Goal: Find specific page/section: Find specific page/section

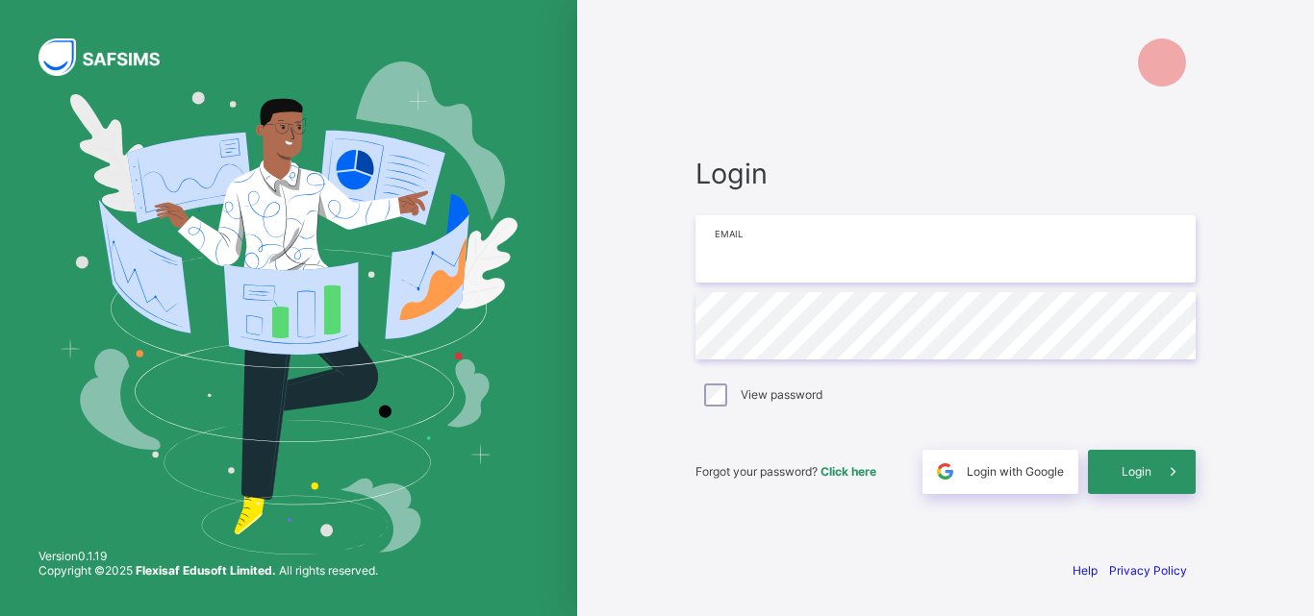
click at [755, 256] on input "email" at bounding box center [945, 248] width 500 height 67
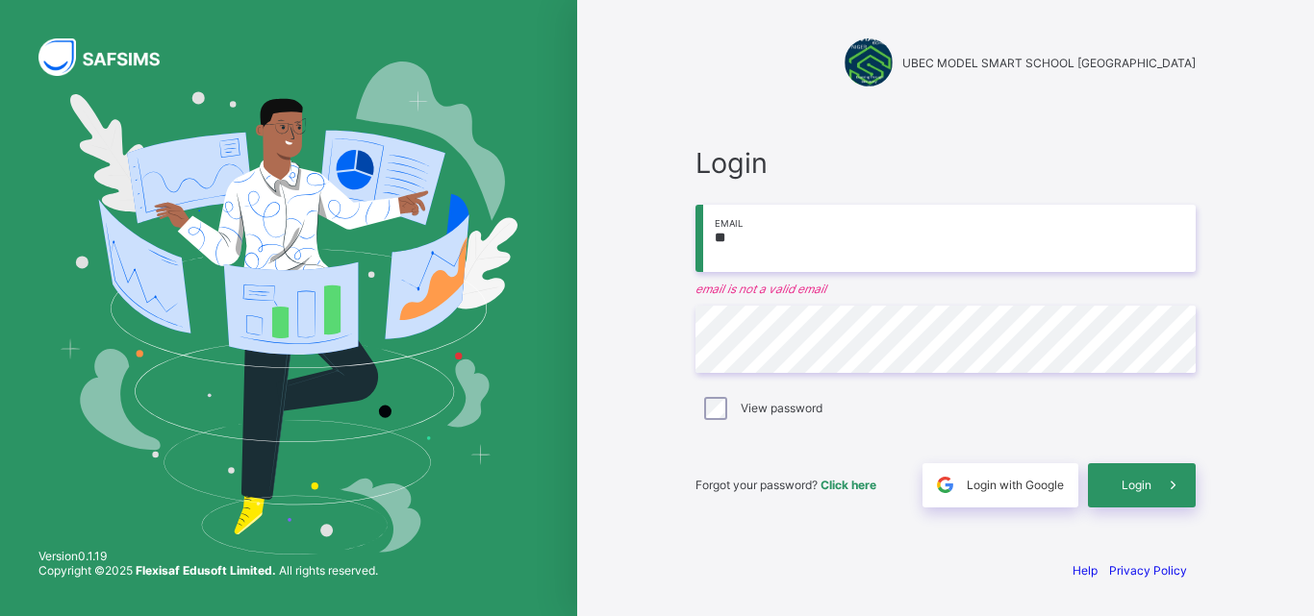
type input "*"
drag, startPoint x: 794, startPoint y: 241, endPoint x: 1106, endPoint y: 119, distance: 334.6
click at [1106, 119] on div "**********" at bounding box center [945, 327] width 539 height 436
click at [797, 238] on input "**********" at bounding box center [945, 238] width 500 height 67
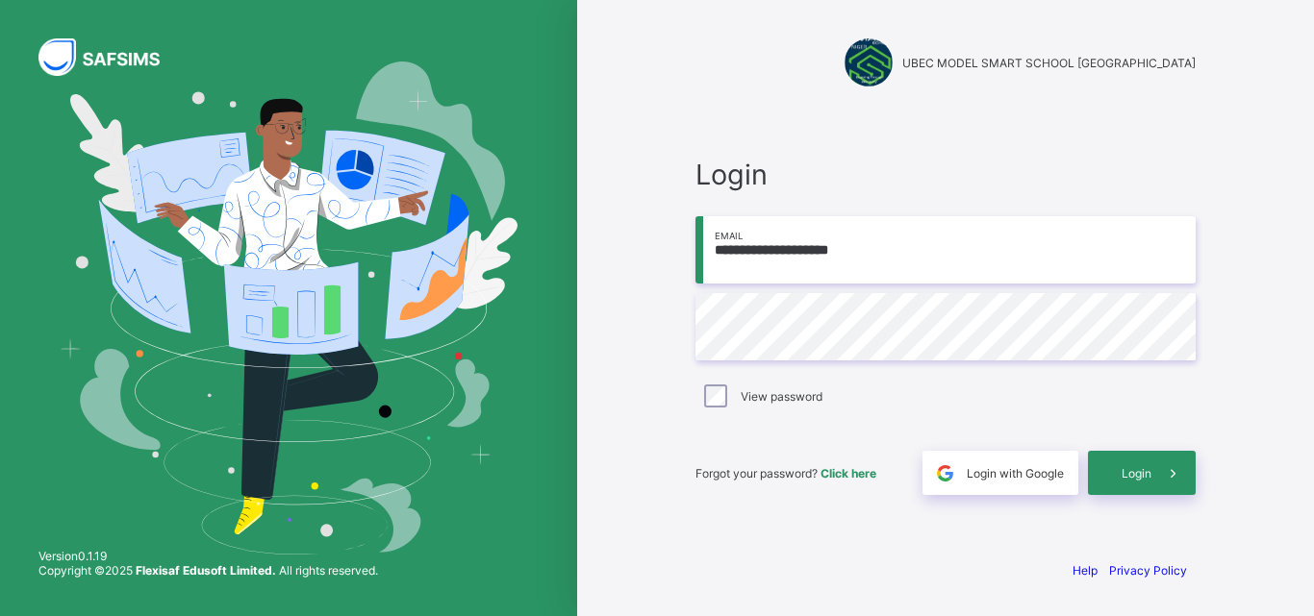
type input "**********"
click at [1141, 472] on span "Login" at bounding box center [1136, 473] width 30 height 14
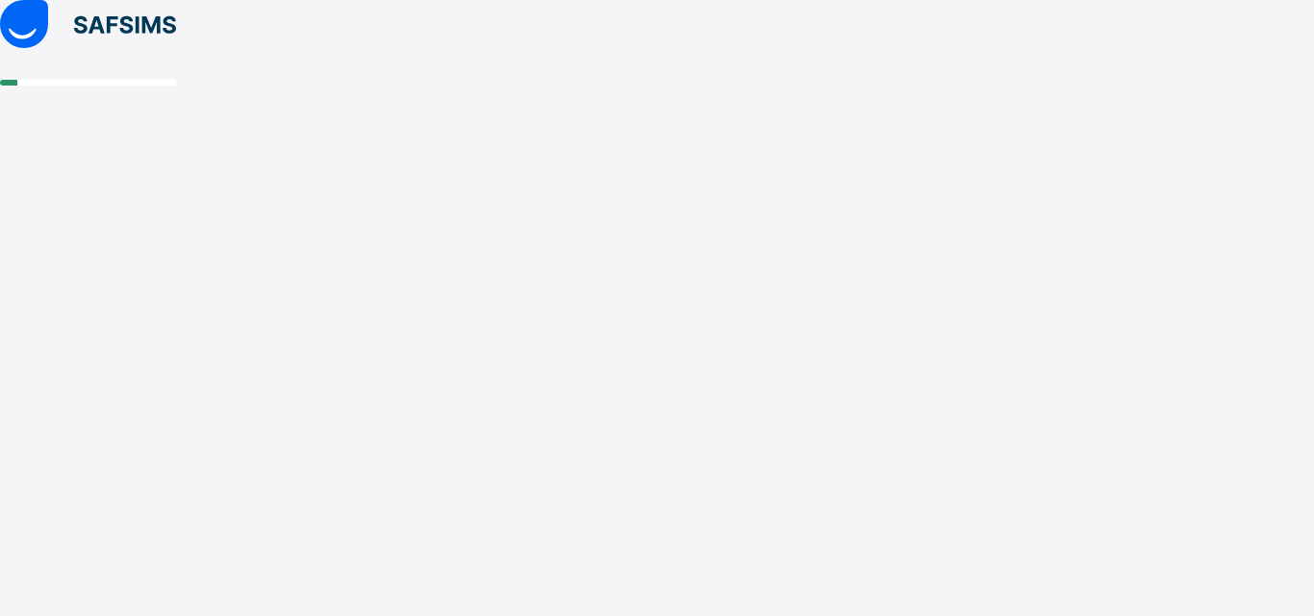
click at [1141, 472] on div at bounding box center [657, 308] width 1314 height 616
click at [1138, 475] on div at bounding box center [657, 308] width 1314 height 616
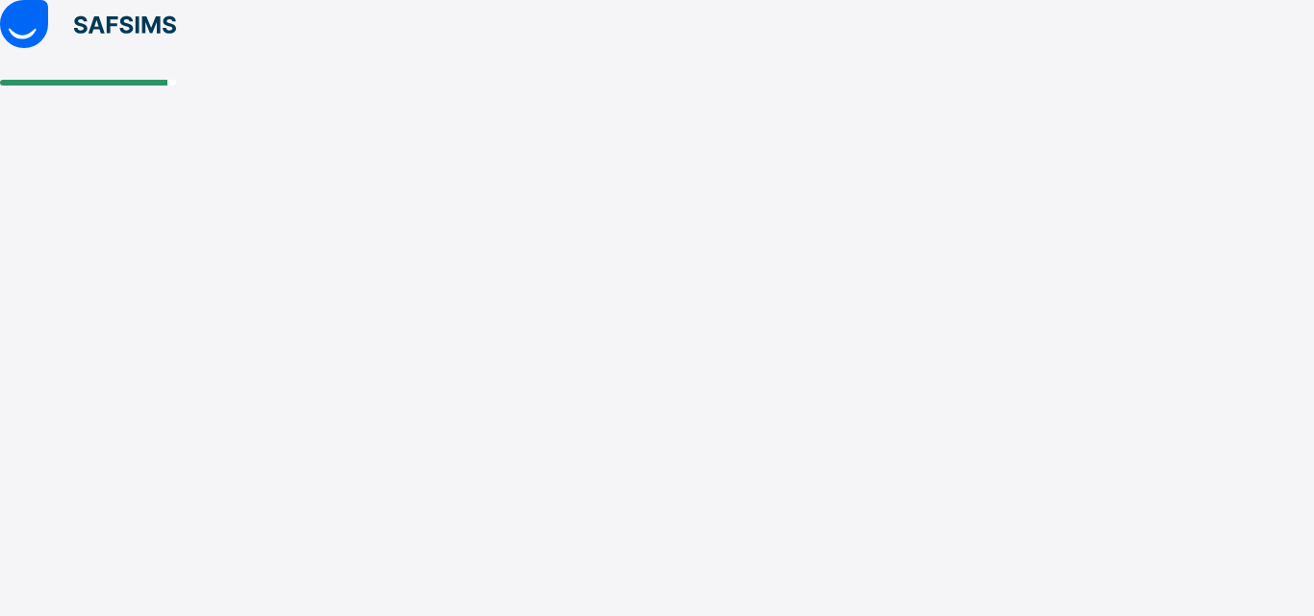
click at [1138, 475] on div at bounding box center [657, 308] width 1314 height 616
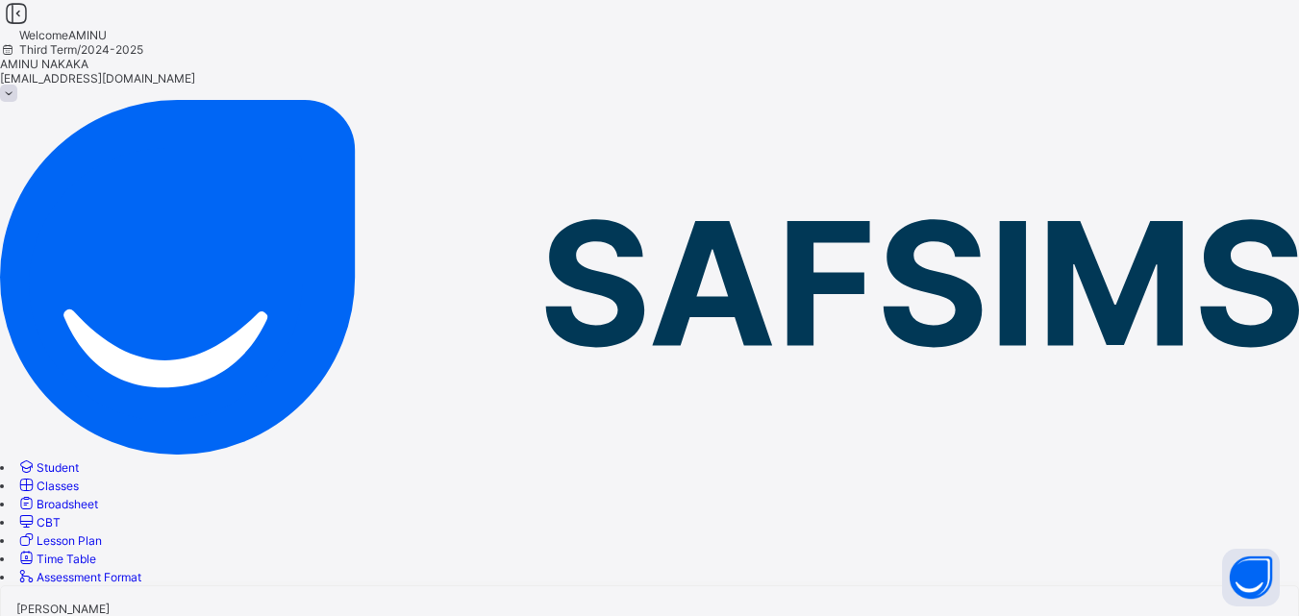
click at [102, 534] on span "Lesson Plan" at bounding box center [69, 541] width 65 height 14
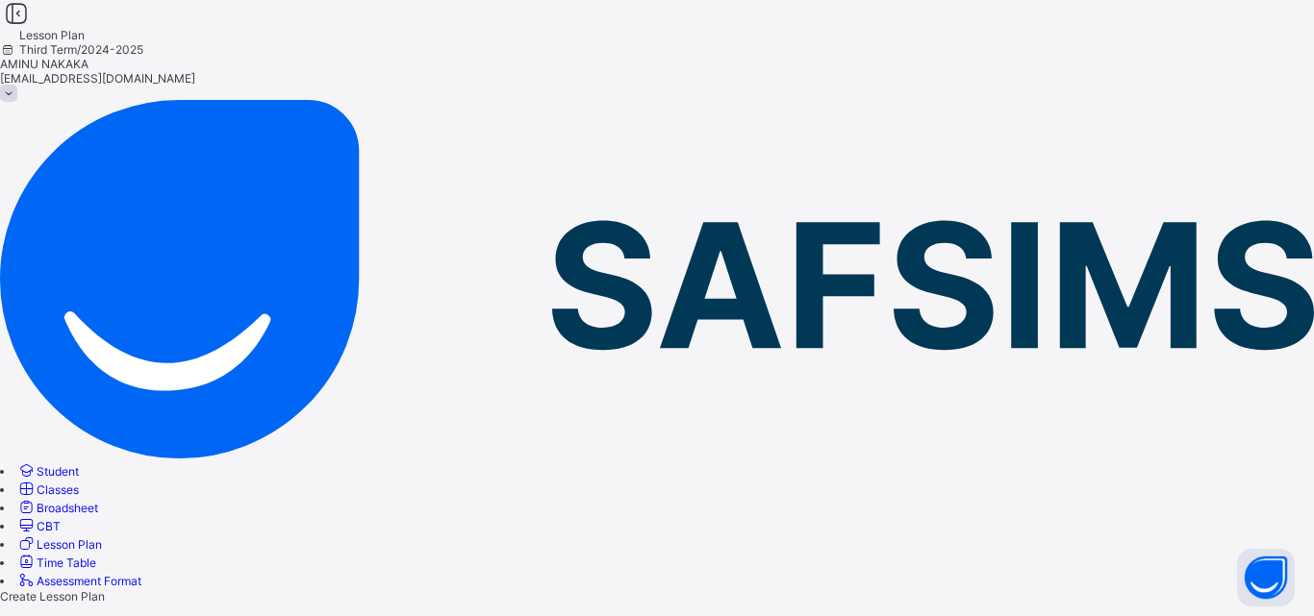
click at [98, 501] on span "Broadsheet" at bounding box center [68, 508] width 62 height 14
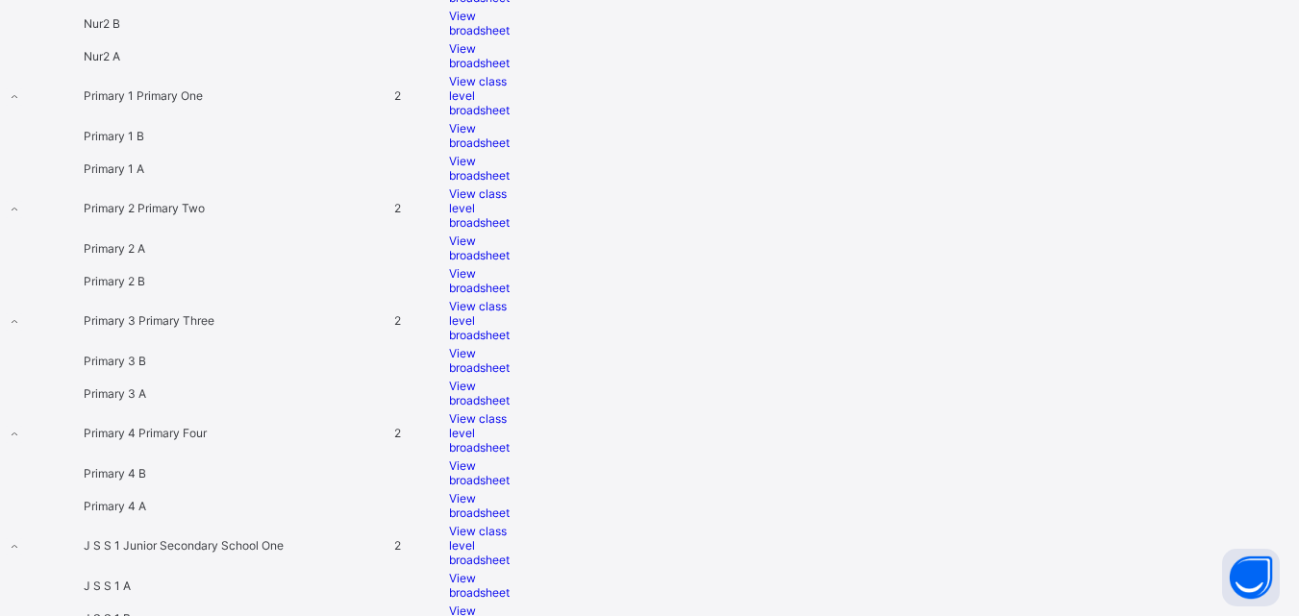
scroll to position [814, 0]
click at [510, 568] on span "View broadsheet" at bounding box center [479, 582] width 61 height 29
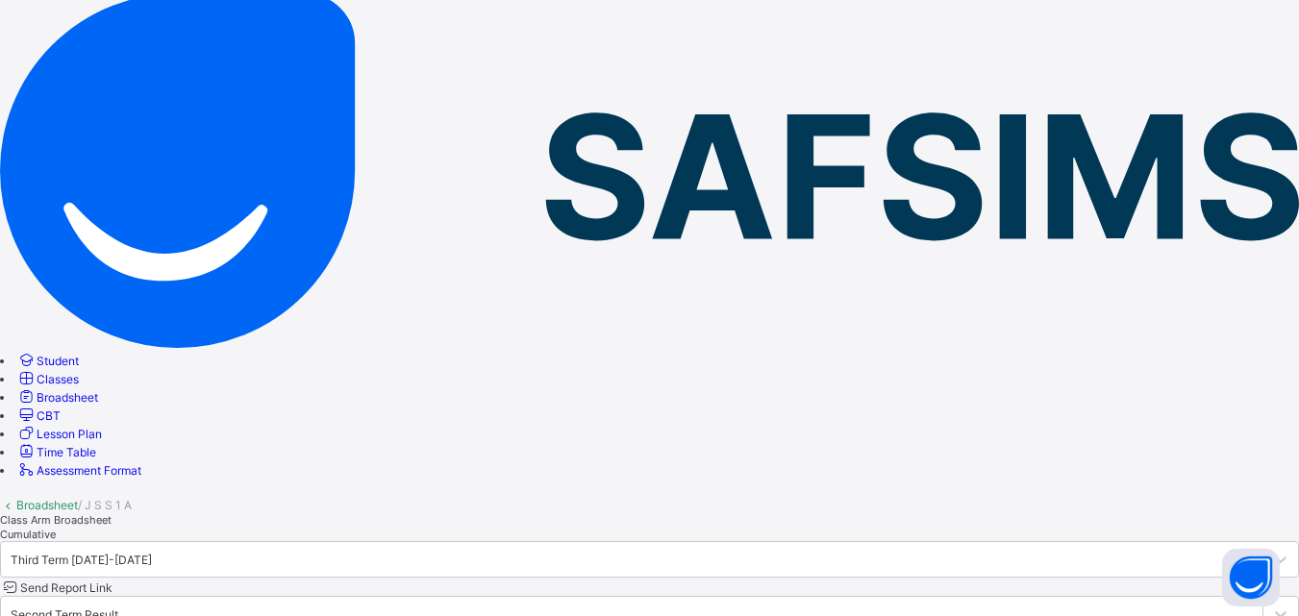
scroll to position [110, 0]
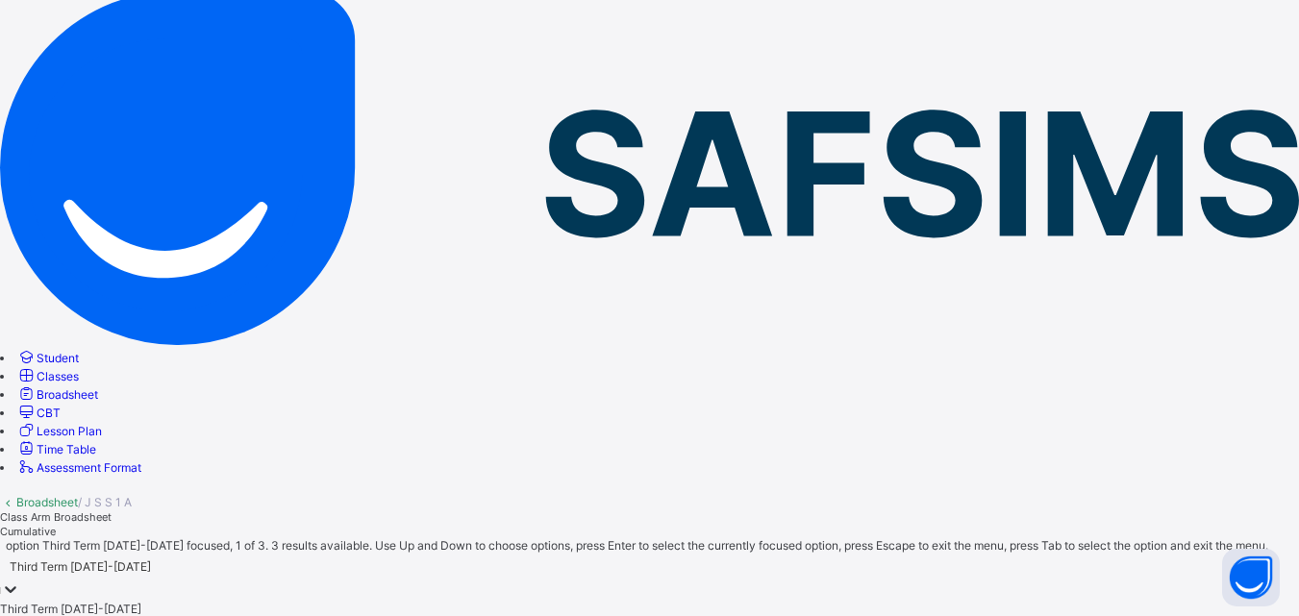
click at [20, 580] on icon at bounding box center [10, 589] width 19 height 19
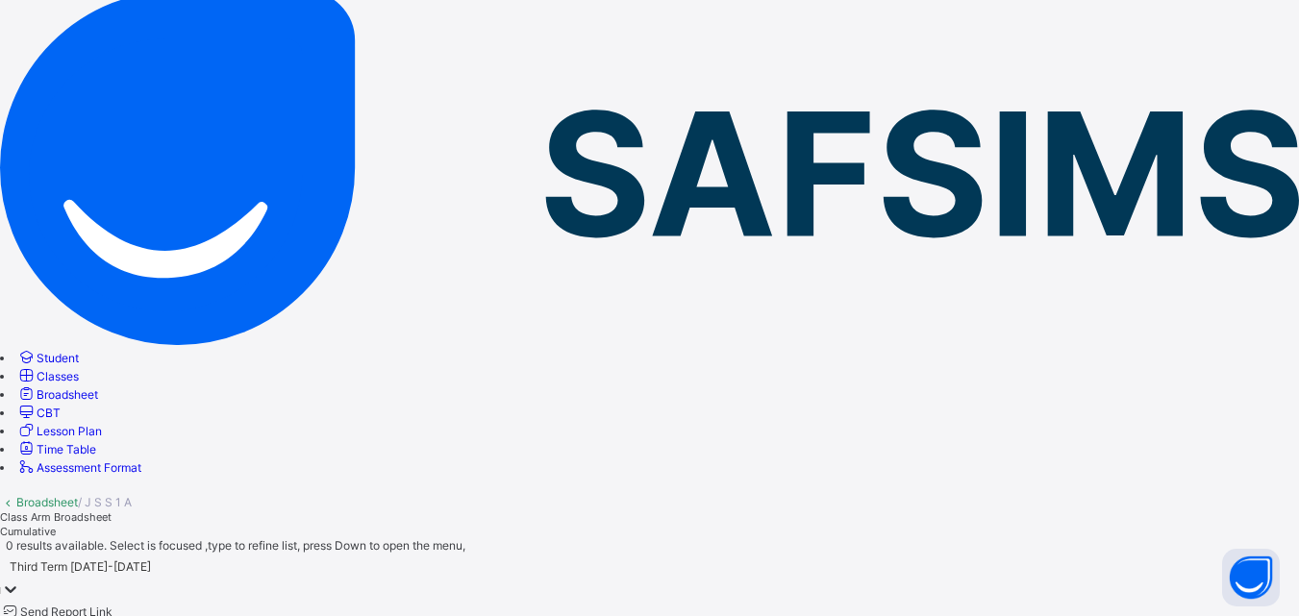
click at [16, 587] on icon at bounding box center [11, 590] width 12 height 7
click at [20, 580] on icon at bounding box center [10, 589] width 19 height 19
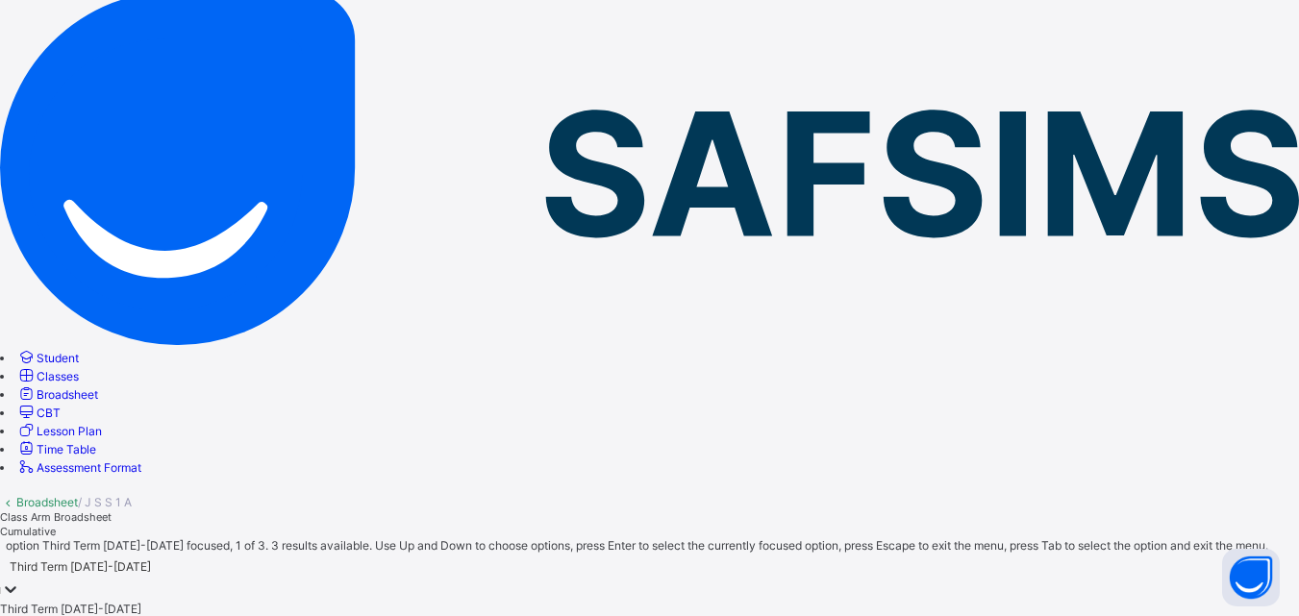
click at [20, 580] on icon at bounding box center [10, 589] width 19 height 19
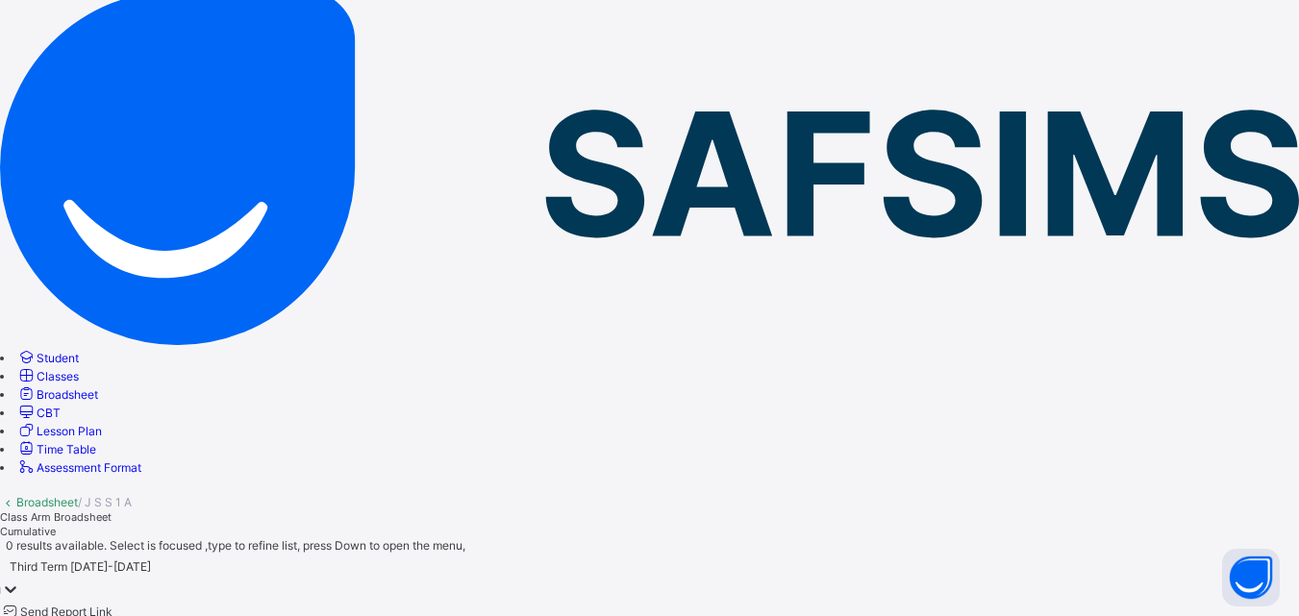
click at [20, 580] on icon at bounding box center [10, 589] width 19 height 19
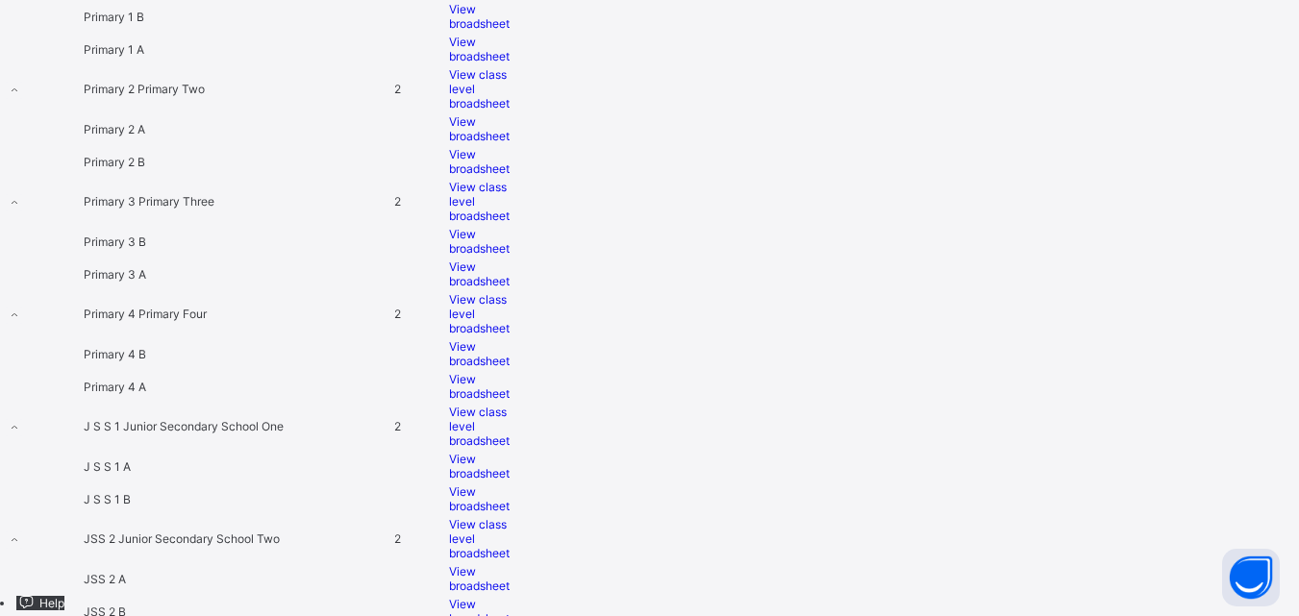
scroll to position [942, 0]
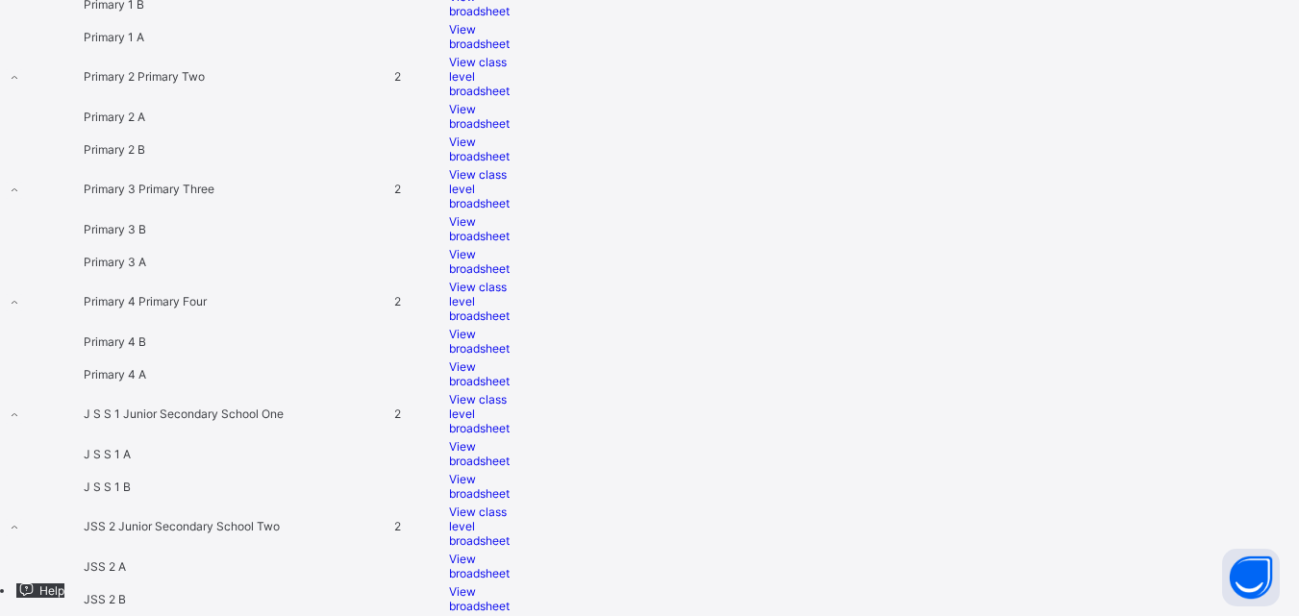
click at [510, 552] on span "View broadsheet" at bounding box center [479, 566] width 61 height 29
